Goal: Find specific page/section: Find specific page/section

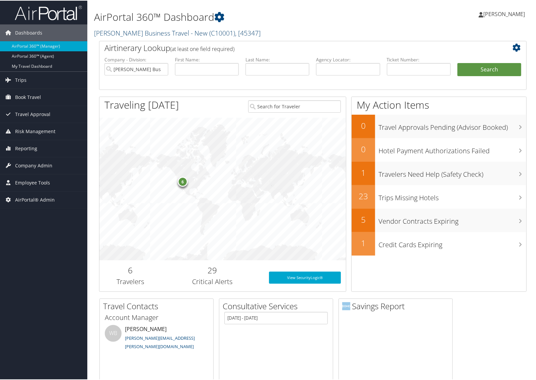
click at [116, 30] on link "Christopherson Business Travel - New ( C10001 ) , [ 45347 ]" at bounding box center [177, 32] width 166 height 9
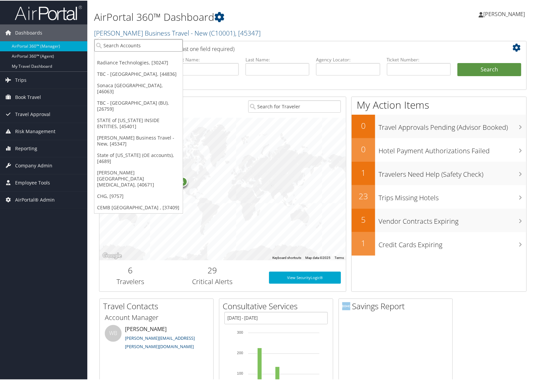
click at [139, 44] on input "search" at bounding box center [138, 45] width 88 height 12
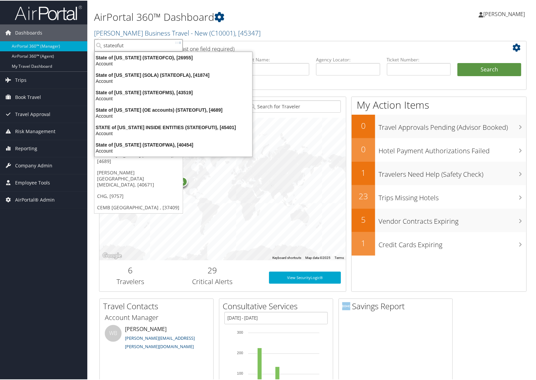
type input "stateofuti"
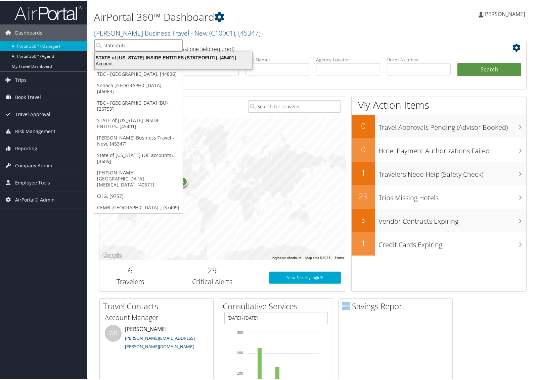
click at [151, 54] on div "STATE of UTAH INSIDE ENTITIES (STATEOFUTI), [45401]" at bounding box center [173, 57] width 165 height 6
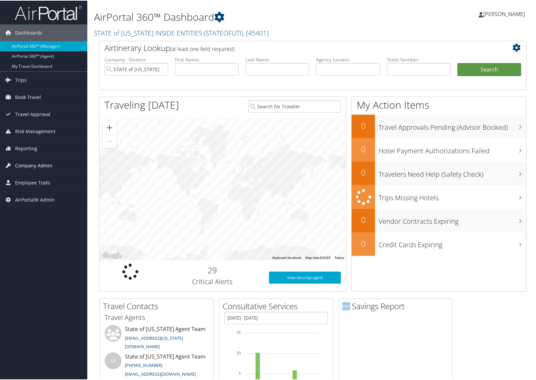
click at [35, 166] on span "Company Admin" at bounding box center [33, 165] width 37 height 17
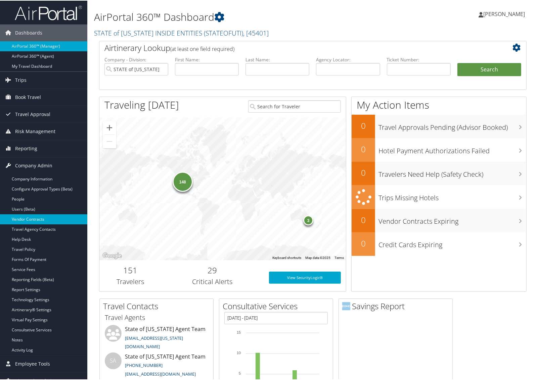
click at [36, 220] on link "Vendor Contracts" at bounding box center [43, 219] width 87 height 10
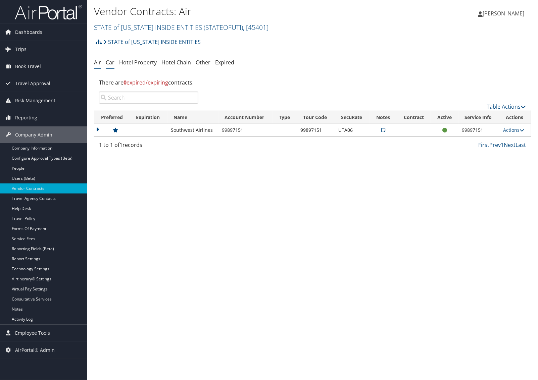
click at [112, 64] on link "Car" at bounding box center [110, 62] width 9 height 7
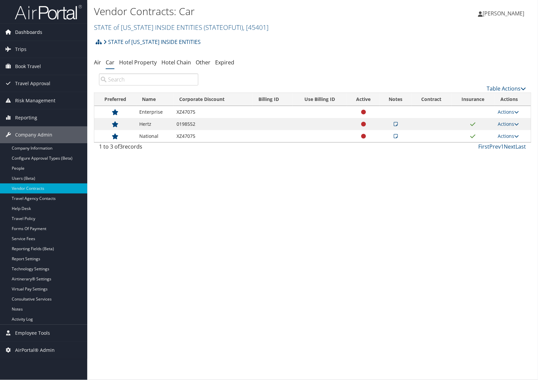
click at [42, 32] on link "Dashboards" at bounding box center [43, 32] width 87 height 17
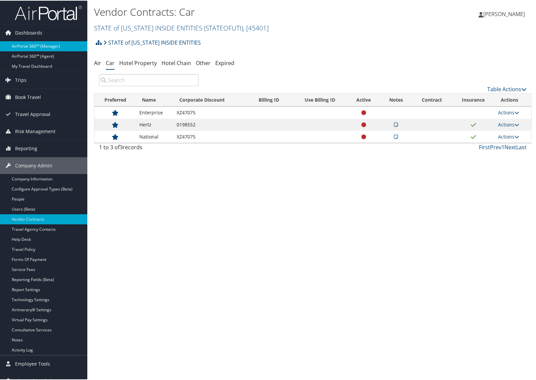
click at [34, 43] on link "AirPortal 360™ (Manager)" at bounding box center [43, 46] width 87 height 10
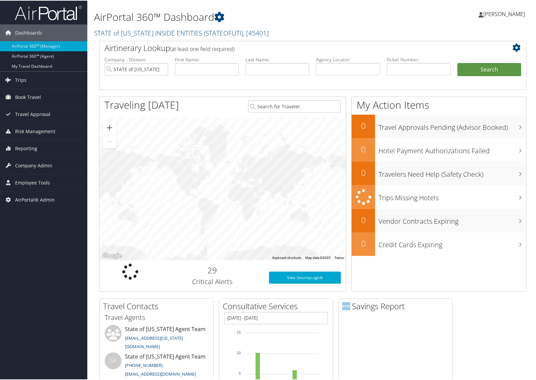
click at [121, 34] on link "STATE of [US_STATE] INSIDE ENTITIES ( STATEOFUTI ) , [ 45401 ]" at bounding box center [181, 32] width 175 height 9
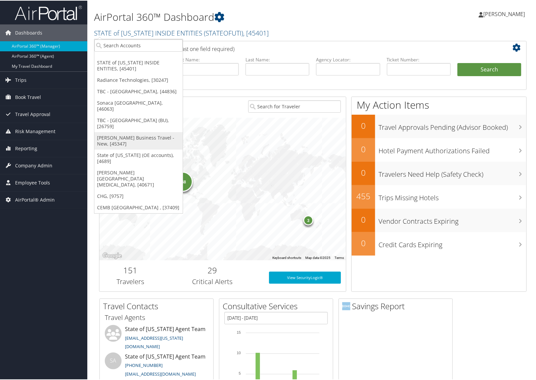
click at [112, 132] on link "[PERSON_NAME] Business Travel - New, [45347]" at bounding box center [138, 140] width 88 height 17
